Goal: Check status: Check status

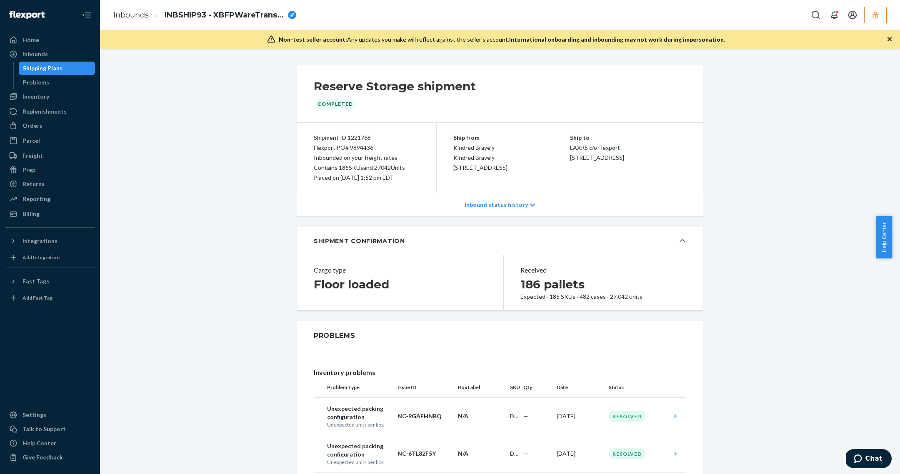
click at [866, 17] on button "button" at bounding box center [875, 15] width 22 height 17
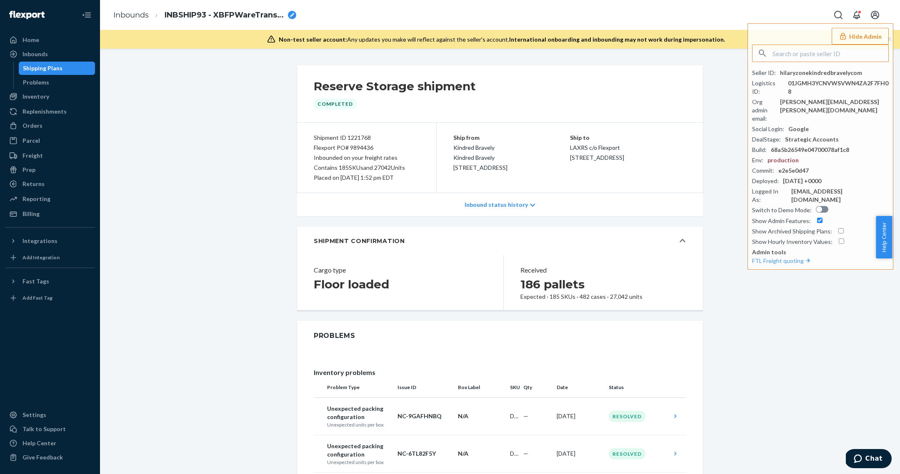
click at [556, 119] on div "Reserve Storage shipment Completed" at bounding box center [500, 93] width 406 height 57
click at [64, 66] on div "Shipping Plans" at bounding box center [57, 68] width 75 height 12
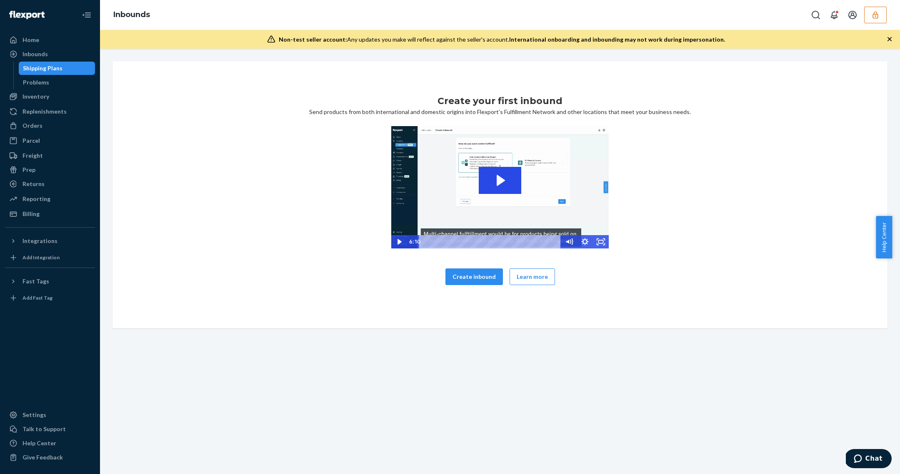
click at [152, 141] on div "Create your first inbound Send products from both international and domestic or…" at bounding box center [499, 195] width 761 height 201
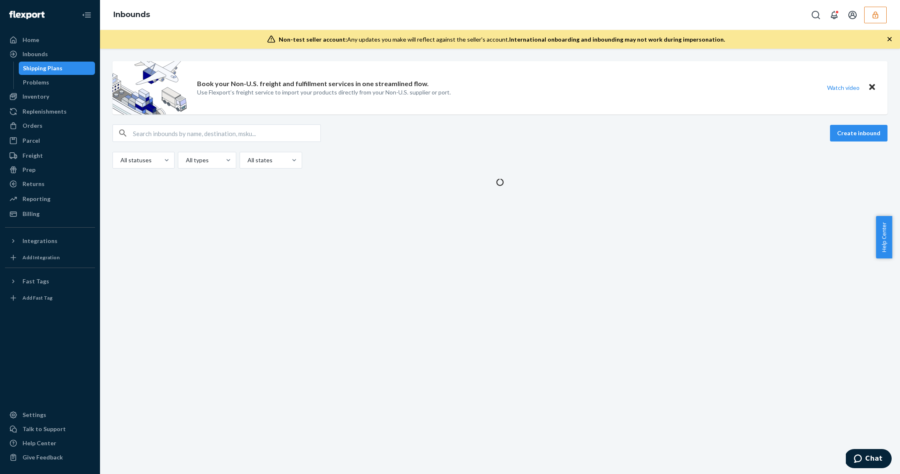
click at [62, 72] on div "Shipping Plans" at bounding box center [57, 68] width 75 height 12
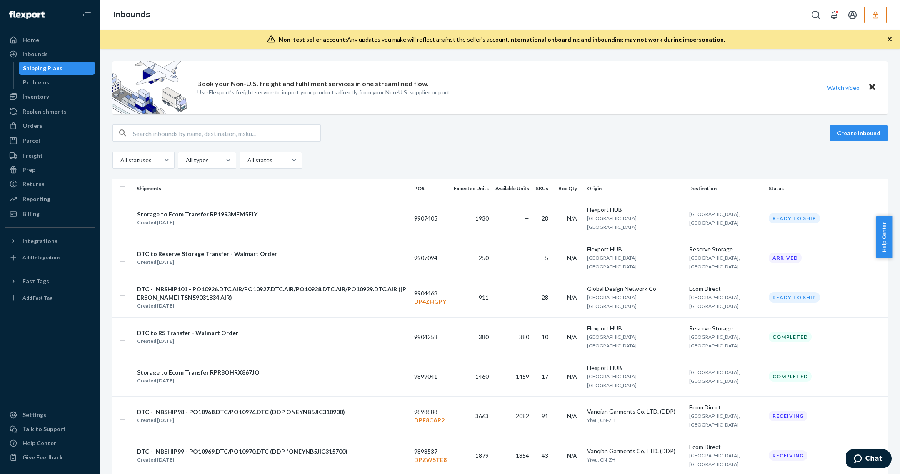
click at [163, 136] on input "text" at bounding box center [226, 133] width 187 height 17
paste input "9732405"
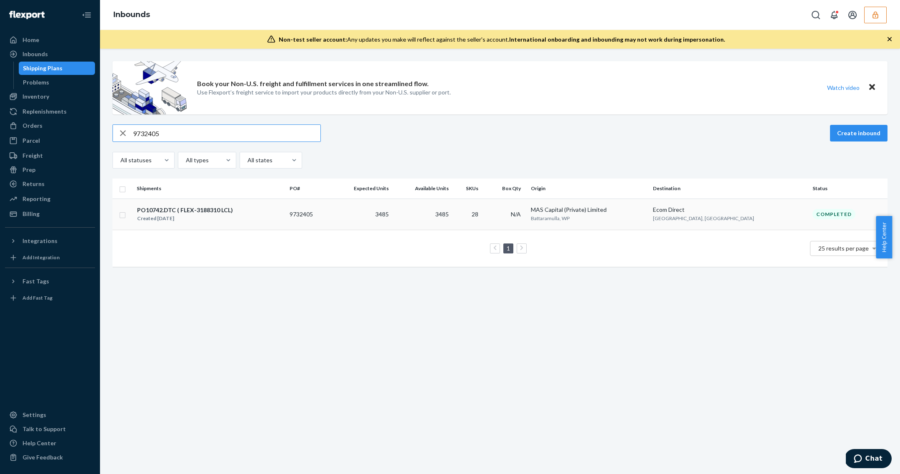
type input "9732405"
click at [242, 213] on div "PO10742.DTC ( FLEX-3188310 LCL) Created May 8, 2025" at bounding box center [210, 214] width 146 height 17
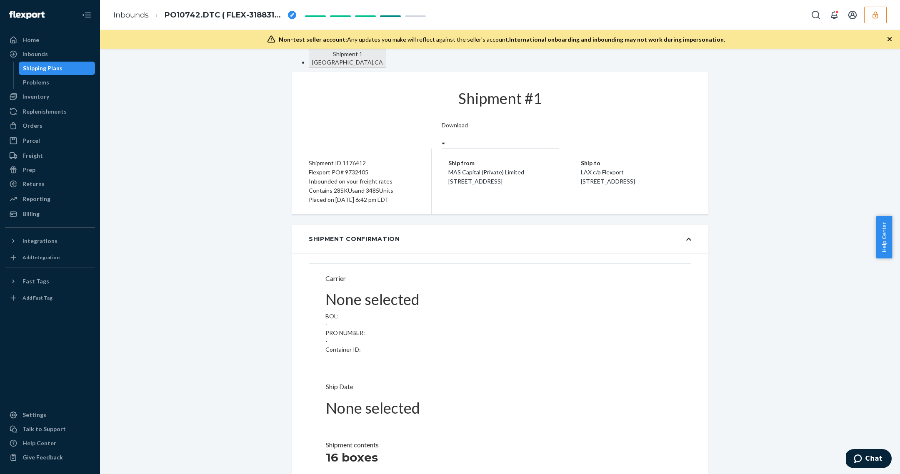
type input "FLEX-3188310"
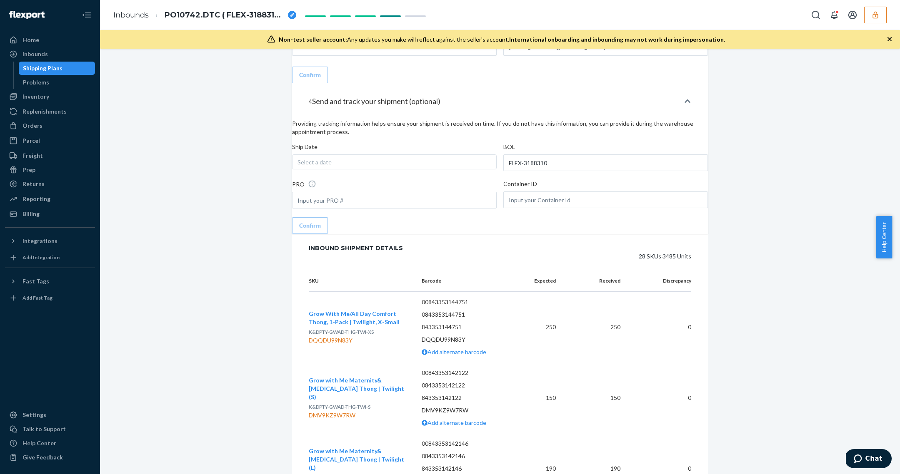
scroll to position [1192, 0]
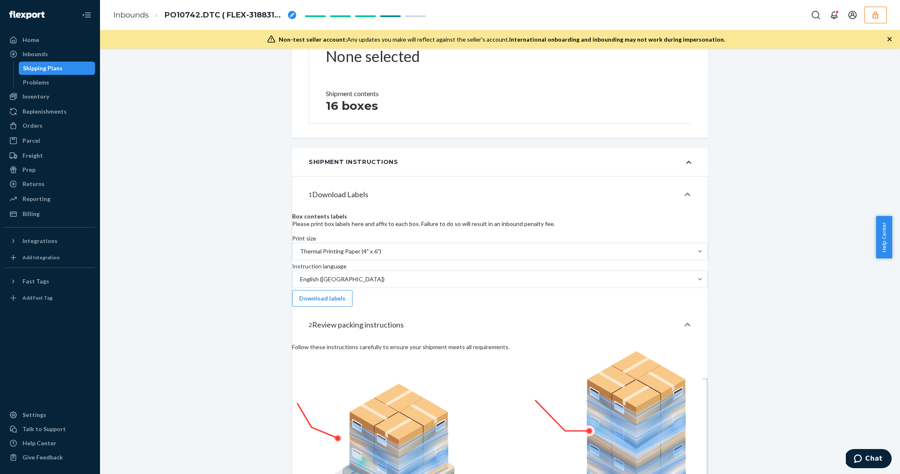
scroll to position [0, 0]
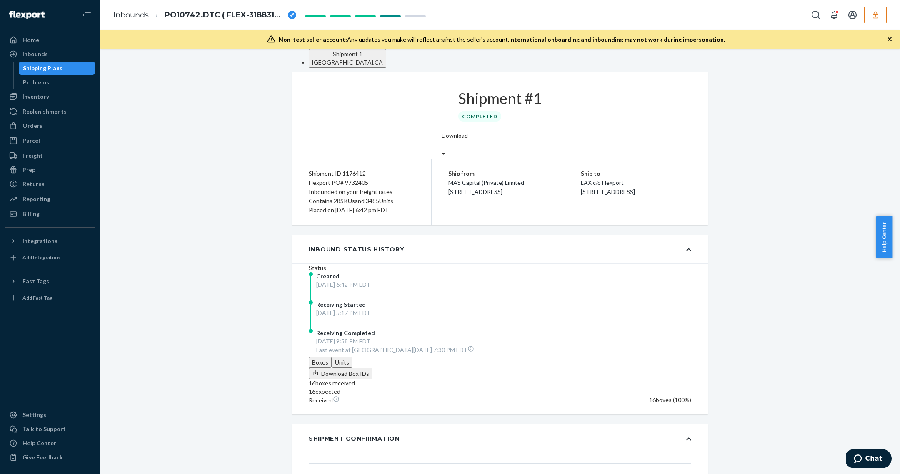
click at [47, 71] on div "Shipping Plans" at bounding box center [43, 68] width 40 height 8
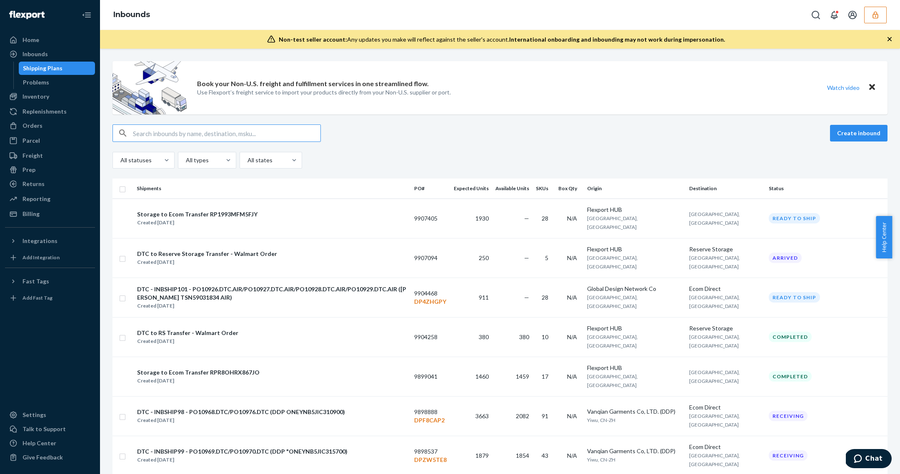
click at [202, 131] on input "text" at bounding box center [226, 133] width 187 height 17
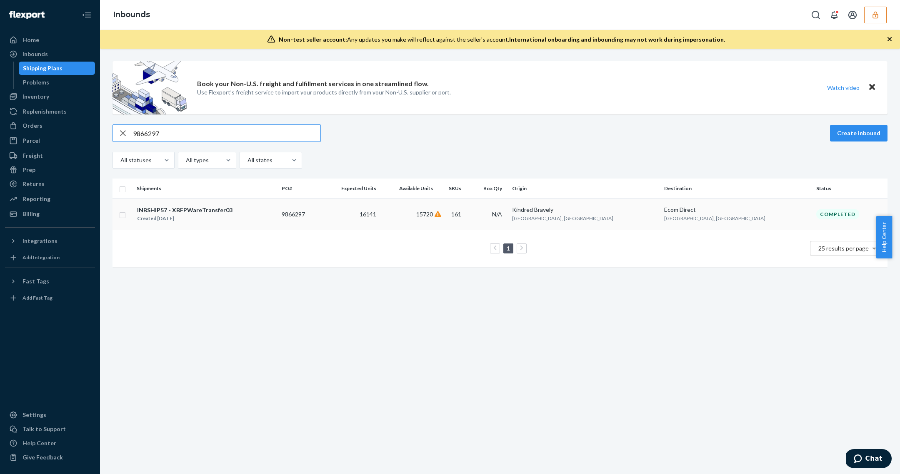
type input "9866297"
click at [275, 217] on div "INBSHIP57 - XBFPWareTransfer03 Created Jul 22, 2025" at bounding box center [206, 214] width 138 height 17
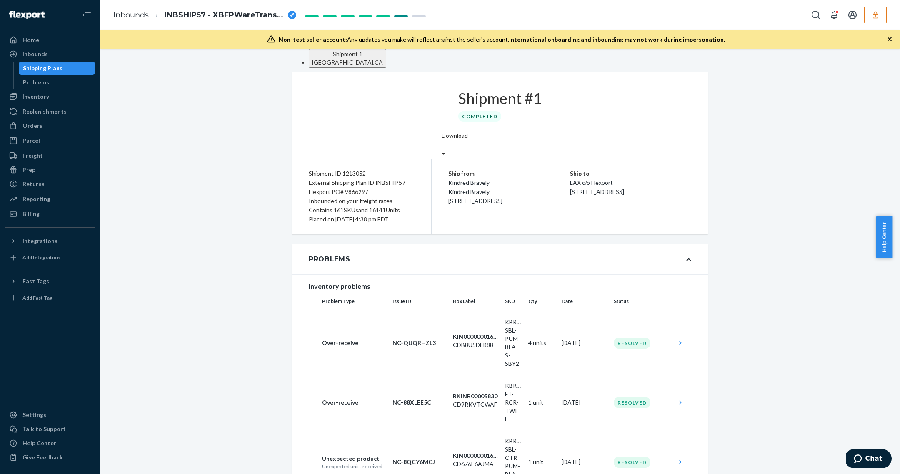
click at [25, 67] on div "Shipping Plans" at bounding box center [43, 68] width 40 height 8
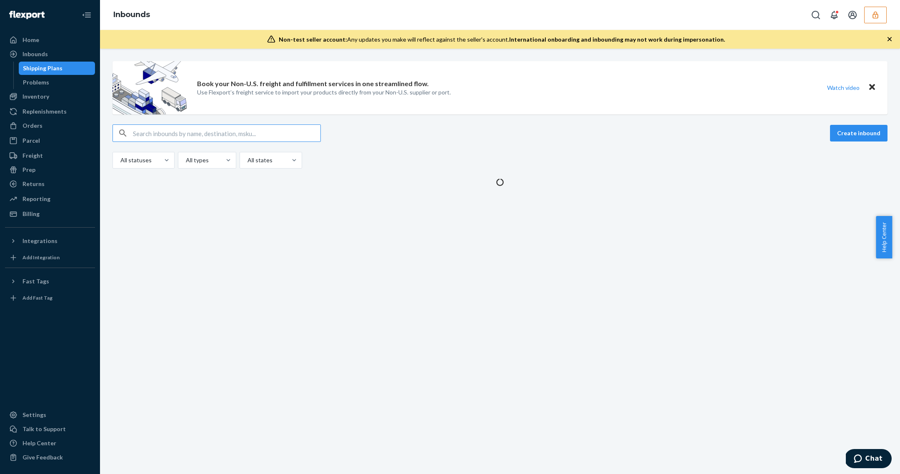
click at [170, 130] on input "text" at bounding box center [226, 133] width 187 height 17
type input "9732405"
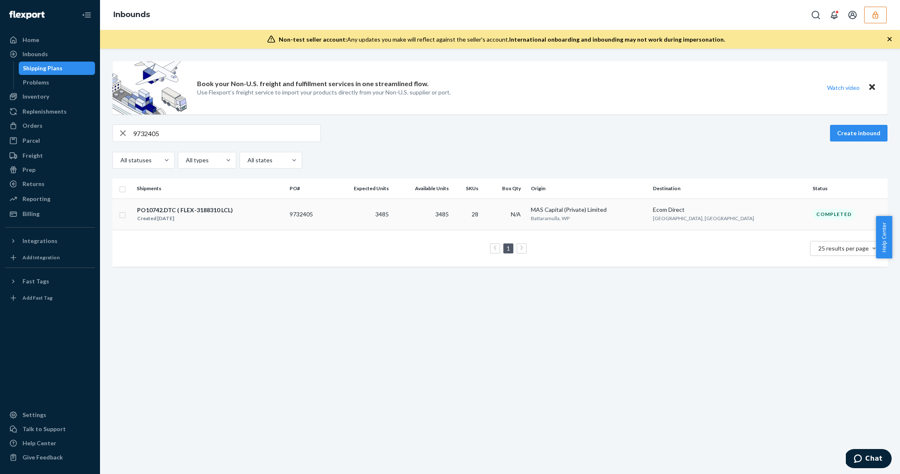
click at [242, 223] on td "PO10742.DTC ( FLEX-3188310 LCL) Created May 8, 2025" at bounding box center [209, 214] width 153 height 31
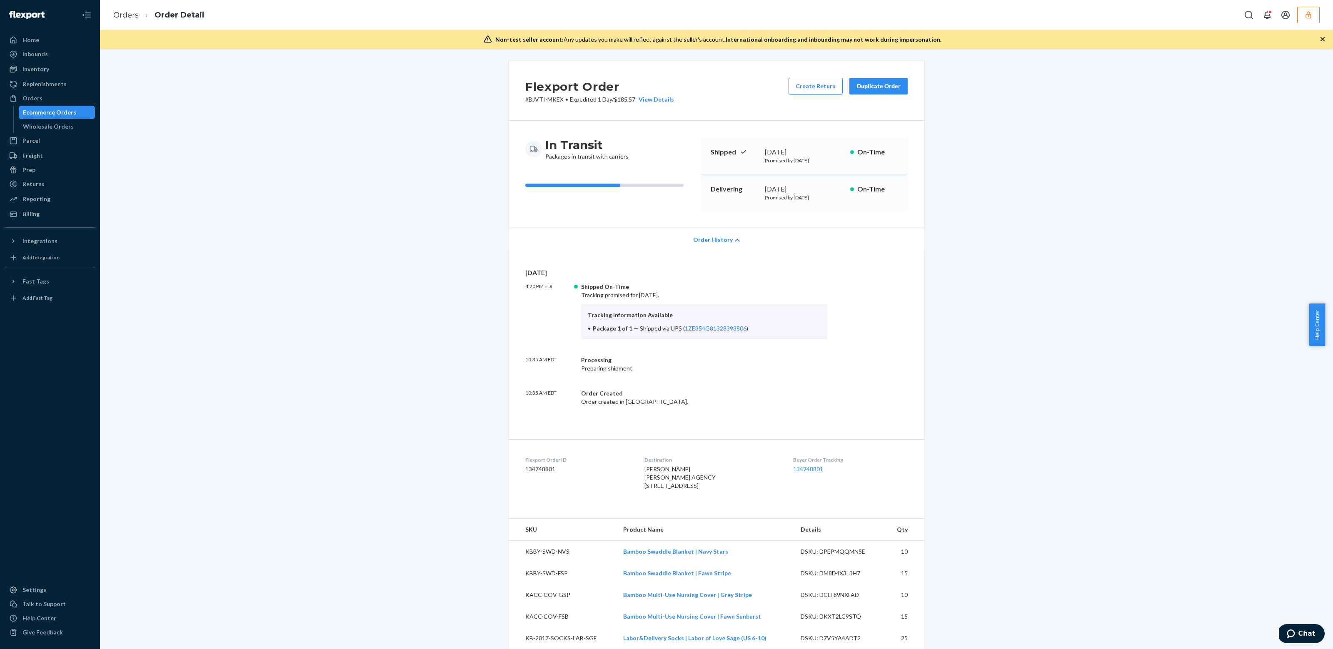
scroll to position [420, 0]
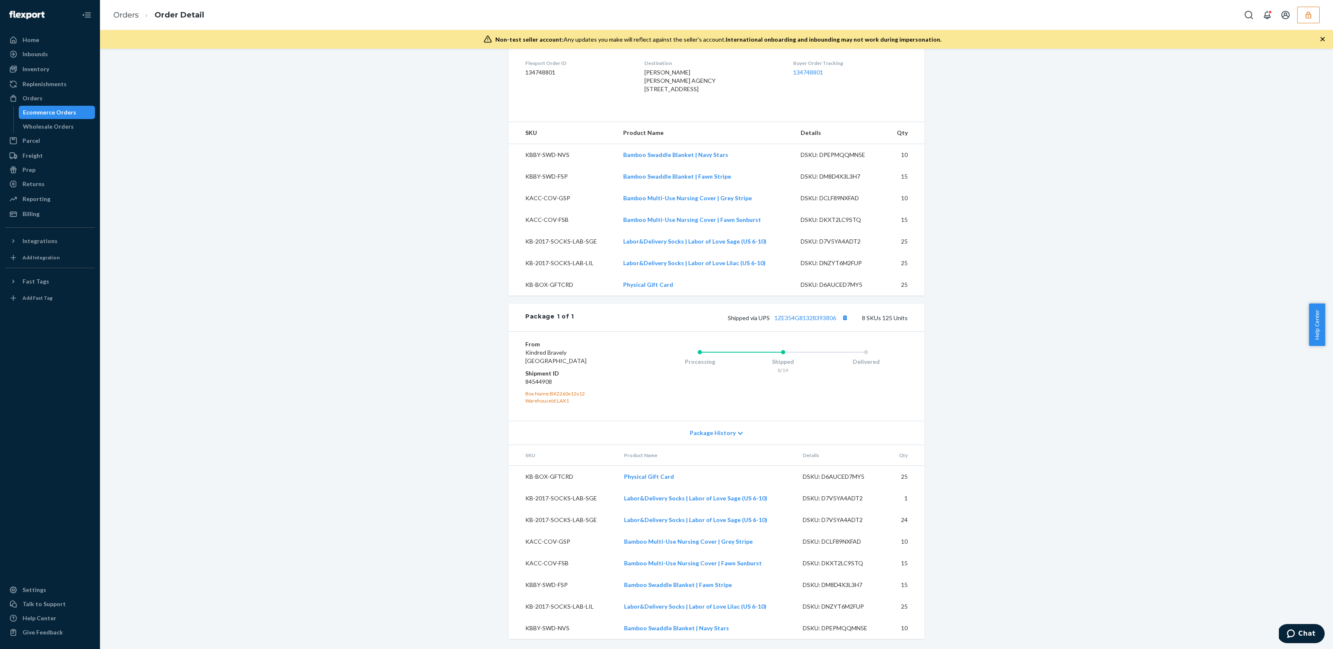
click at [54, 111] on div "Ecommerce Orders" at bounding box center [49, 112] width 53 height 8
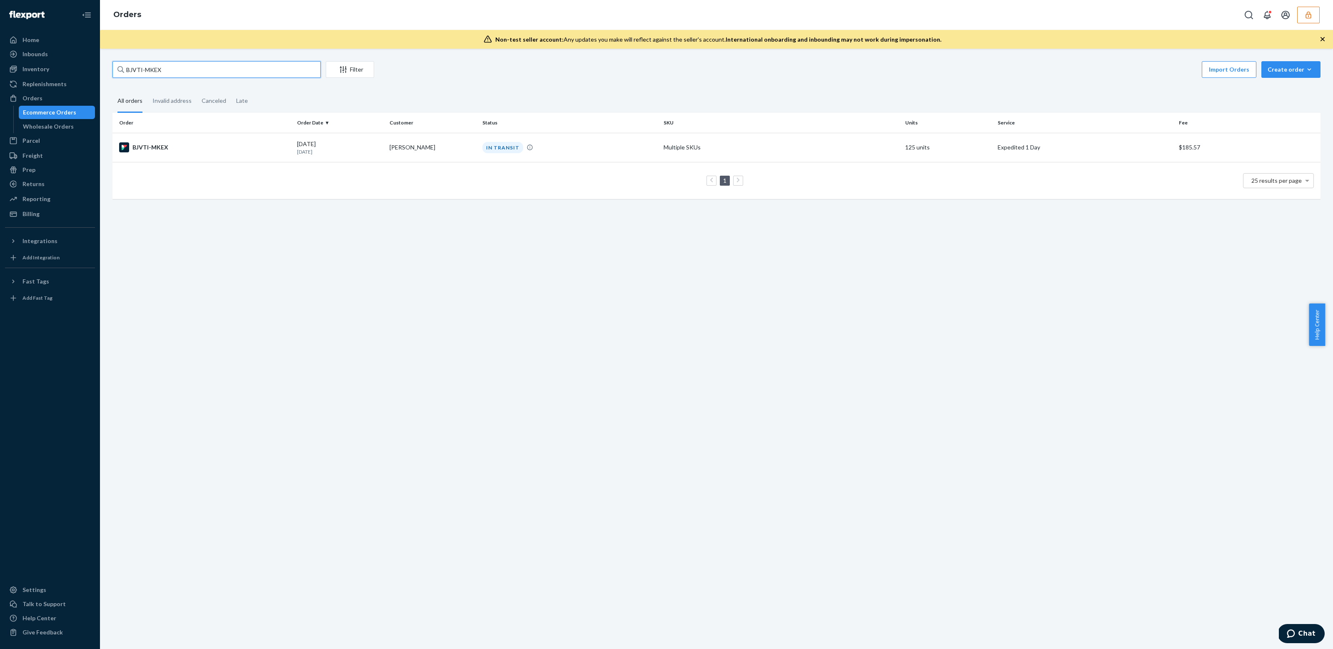
click at [172, 71] on input "BJVTI-MKEX" at bounding box center [216, 69] width 208 height 17
click at [164, 72] on input "BJVTI-MKEX" at bounding box center [216, 69] width 208 height 17
click at [165, 72] on input "BJVTI-MKEX" at bounding box center [216, 69] width 208 height 17
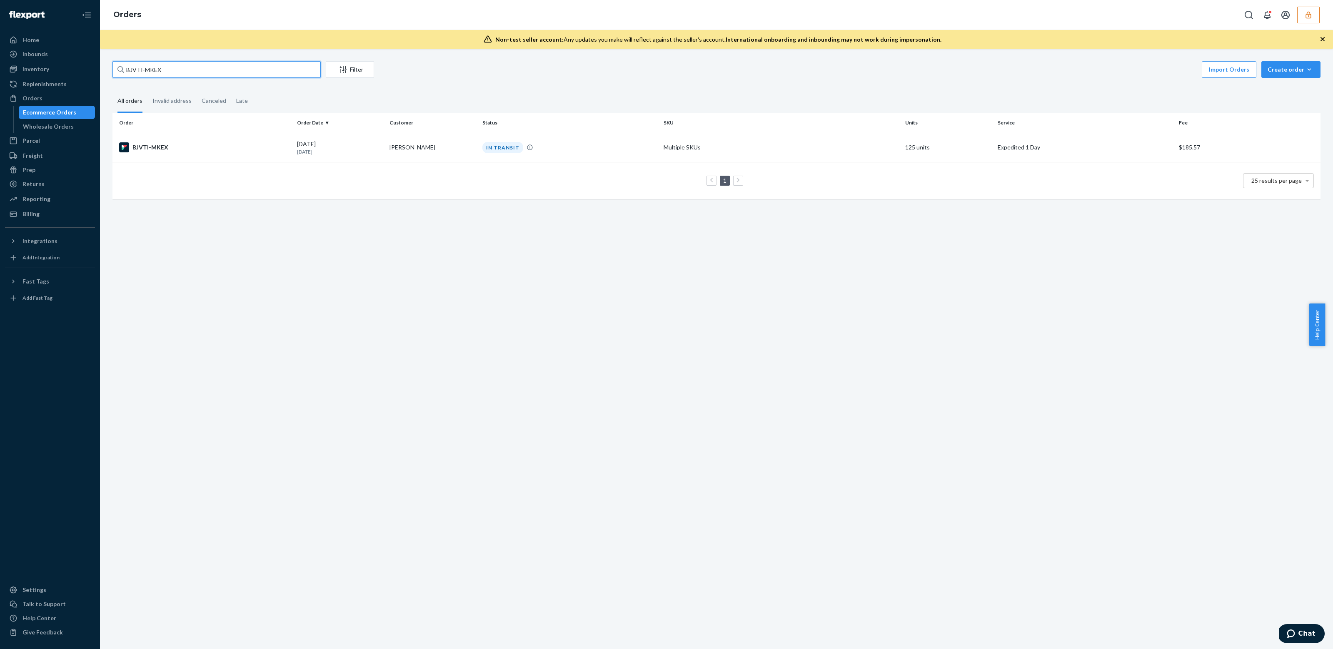
paste input "9867476"
type input "9867476"
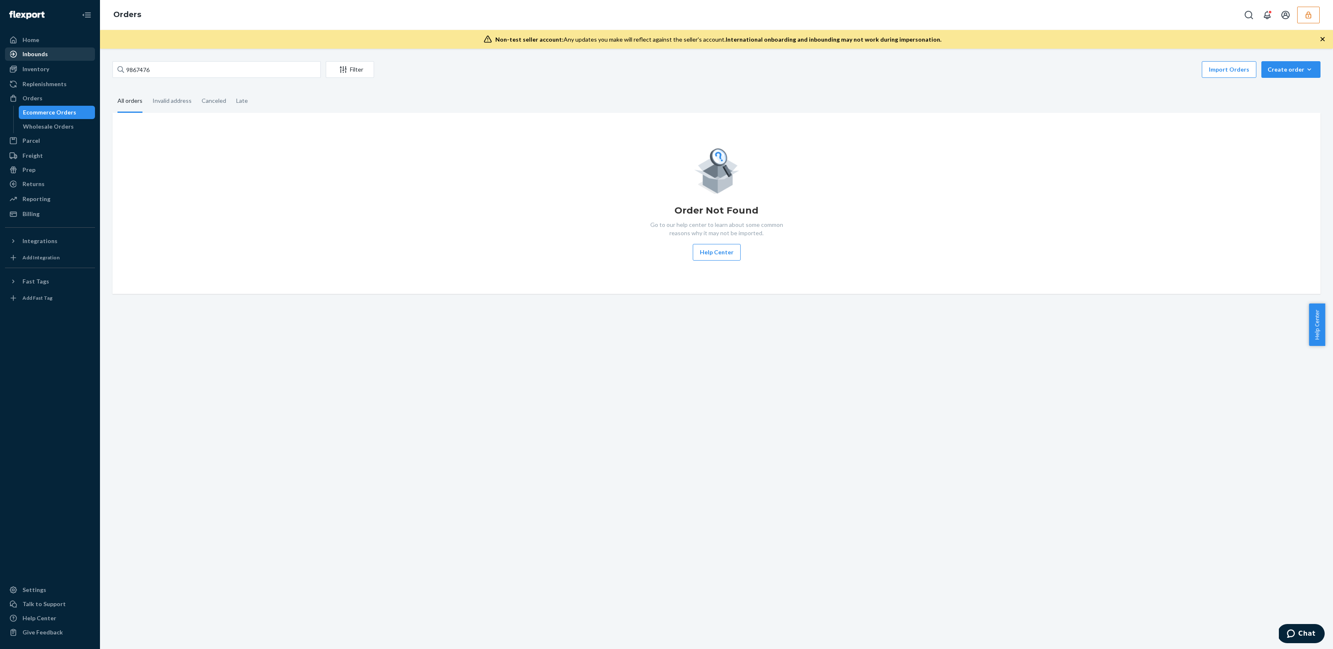
click at [54, 55] on div "Inbounds" at bounding box center [50, 54] width 88 height 12
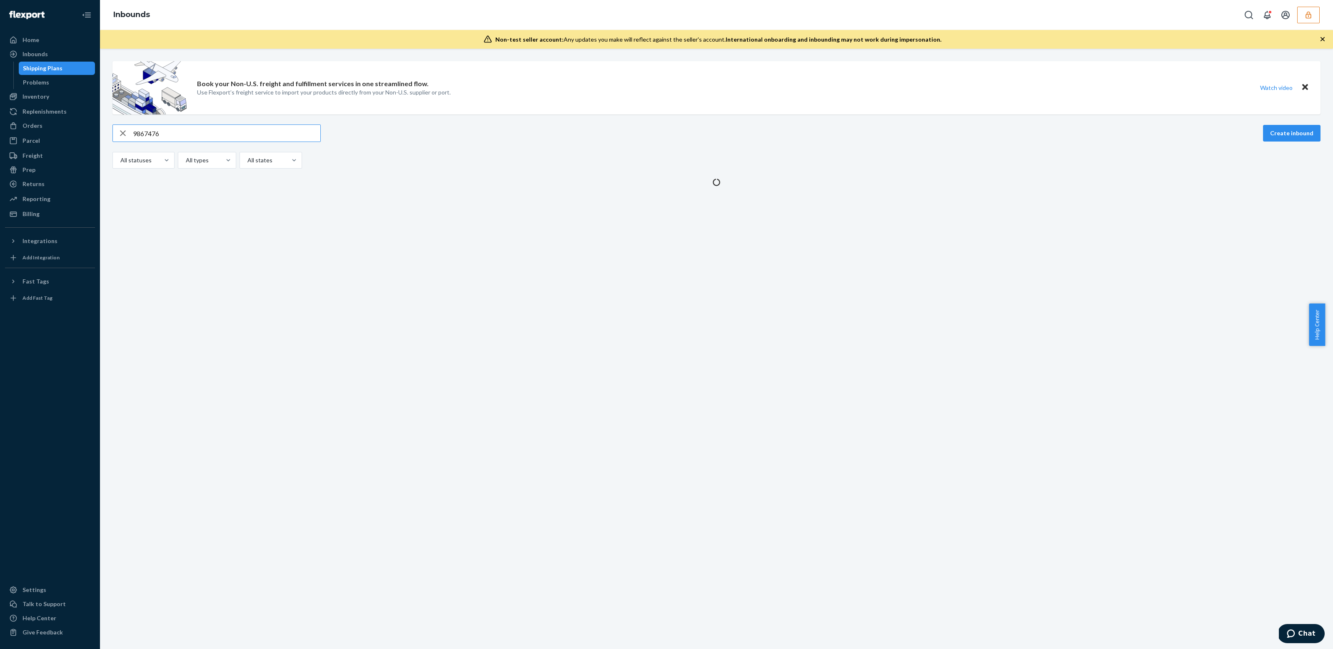
type input "9867476"
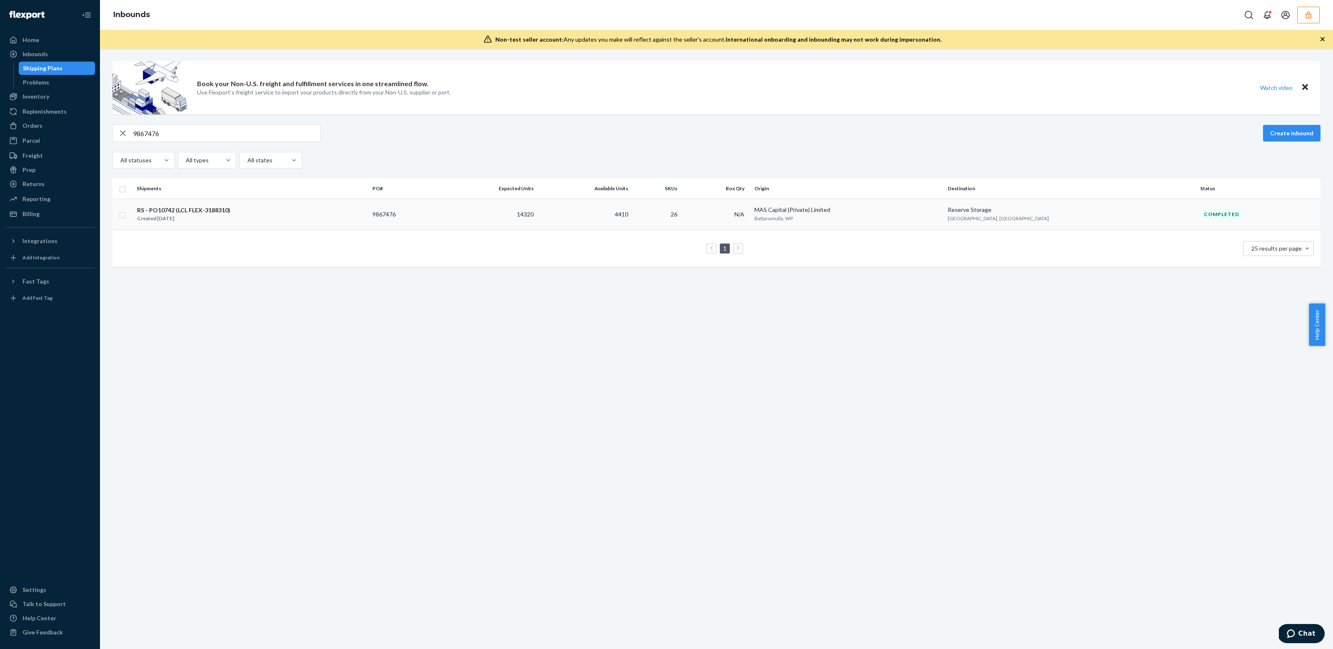
click at [266, 211] on div "RS - PO10742 (LCL FLEX-3188310) Created [DATE]" at bounding box center [251, 214] width 229 height 17
